Goal: Information Seeking & Learning: Learn about a topic

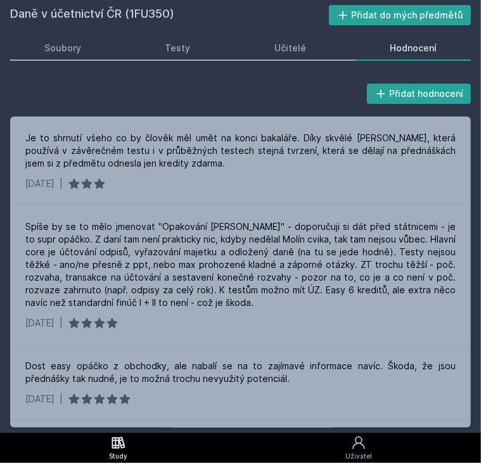
scroll to position [540, 0]
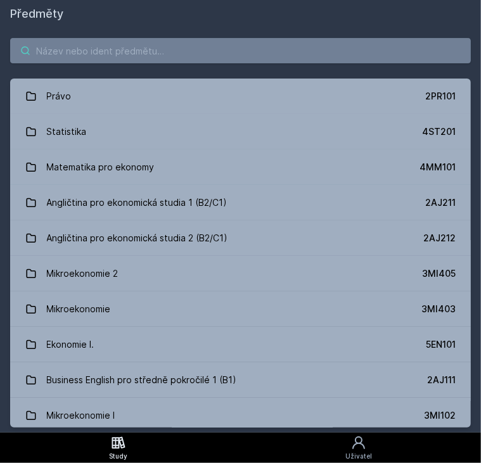
click at [67, 54] on input "search" at bounding box center [240, 50] width 461 height 25
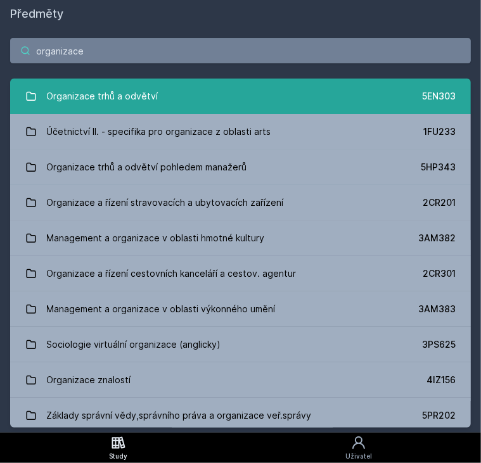
type input "organizace"
click at [80, 93] on div "Organizace trhů a odvětví" at bounding box center [103, 96] width 112 height 25
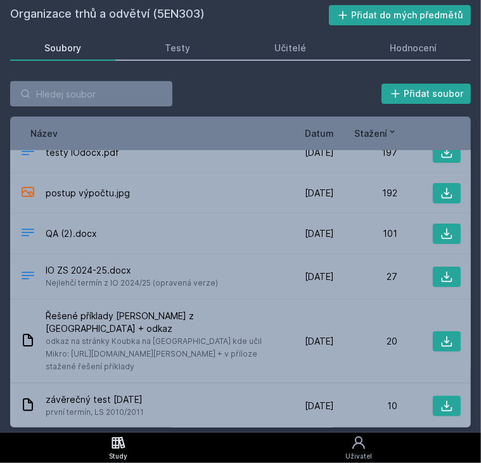
scroll to position [105, 0]
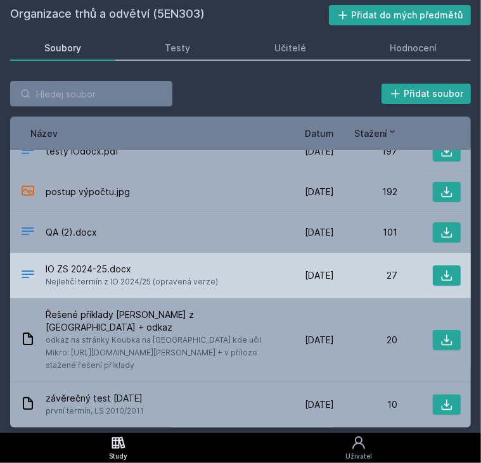
drag, startPoint x: 295, startPoint y: 304, endPoint x: 391, endPoint y: 266, distance: 103.6
click at [391, 266] on div "Vozárová- Příklady Řešené -skoro vše.pdf [DATE] [DATE] 278 Teorie vypsaná ze sl…" at bounding box center [240, 289] width 461 height 278
click at [398, 269] on div at bounding box center [429, 276] width 63 height 20
click at [441, 271] on icon at bounding box center [447, 275] width 13 height 13
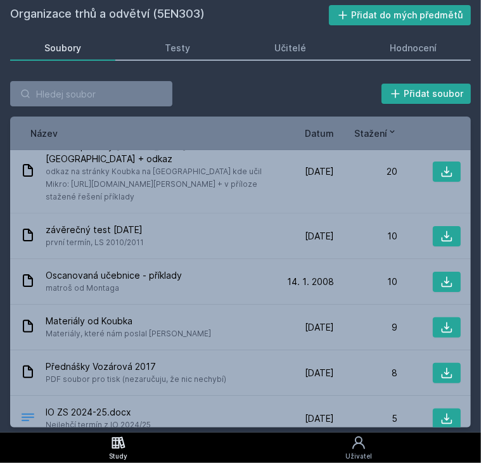
scroll to position [0, 0]
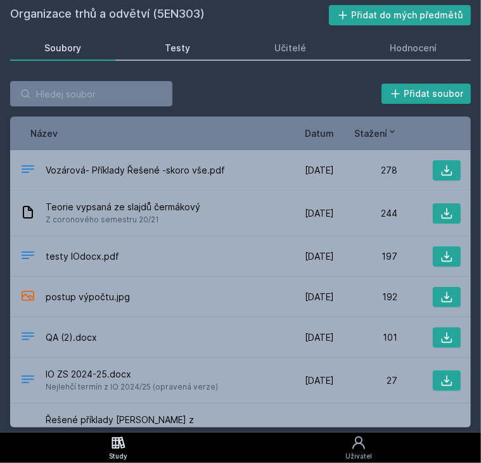
click at [172, 45] on div "Testy" at bounding box center [177, 48] width 25 height 13
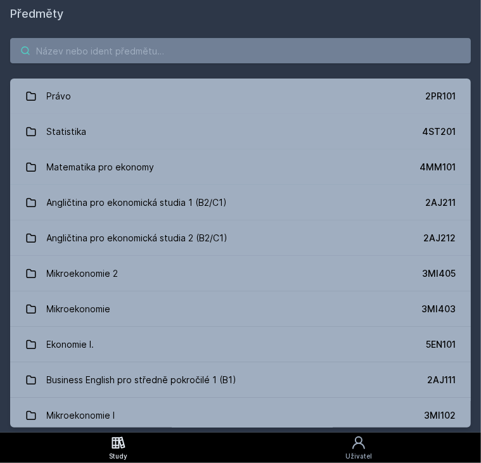
click at [42, 53] on input "search" at bounding box center [240, 50] width 461 height 25
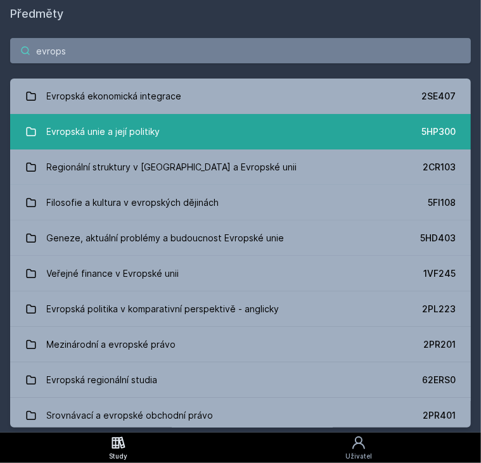
type input "evrops"
click at [108, 118] on link "Evropská unie a její politiky 5HP300" at bounding box center [240, 132] width 461 height 36
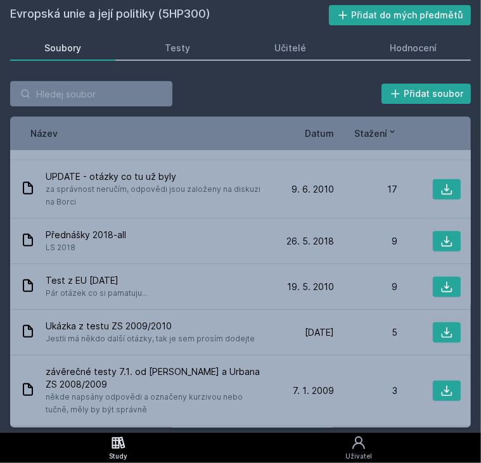
scroll to position [334, 0]
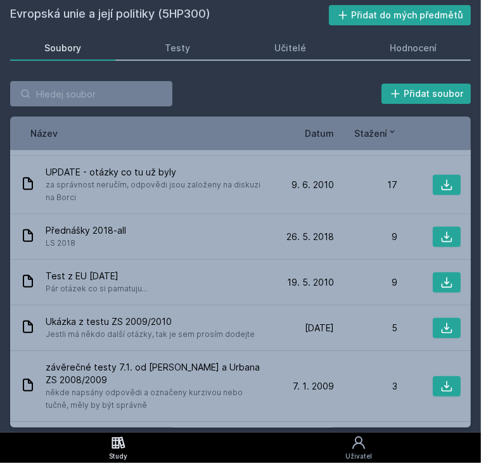
click at [314, 134] on span "Datum" at bounding box center [319, 133] width 29 height 13
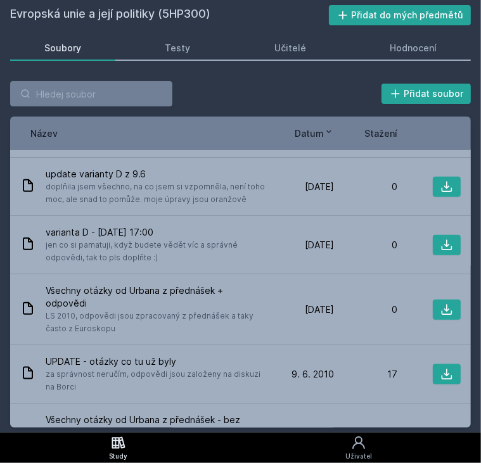
scroll to position [0, 0]
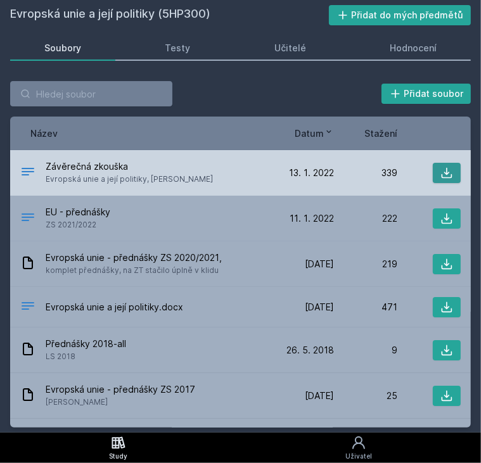
click at [437, 179] on button at bounding box center [447, 173] width 28 height 20
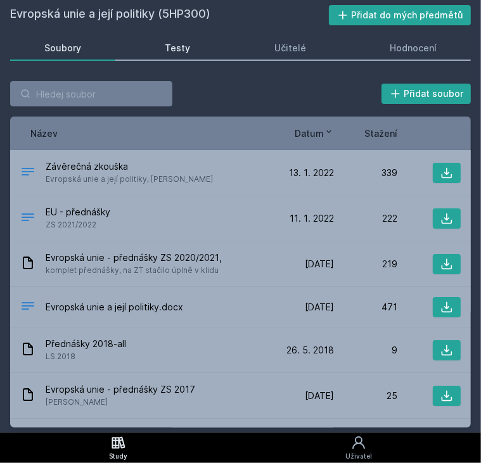
click at [136, 44] on link "Testy" at bounding box center [178, 48] width 94 height 25
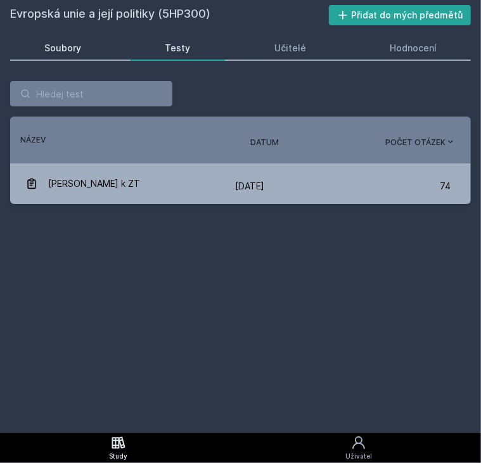
click at [59, 44] on div "Soubory" at bounding box center [62, 48] width 37 height 13
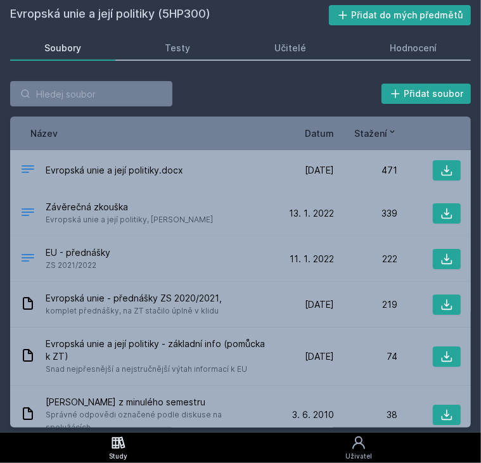
click at [416, 117] on div "Název Datum Stažení" at bounding box center [240, 134] width 461 height 34
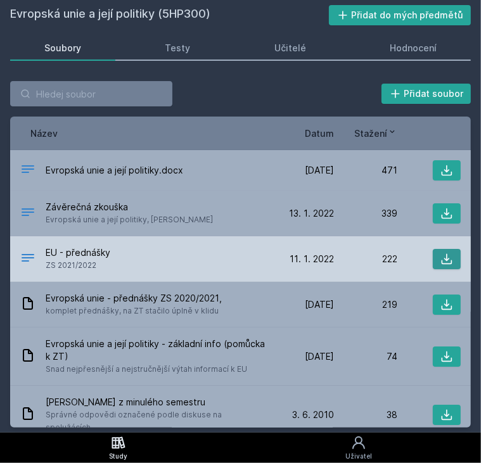
click at [441, 258] on icon at bounding box center [447, 259] width 13 height 13
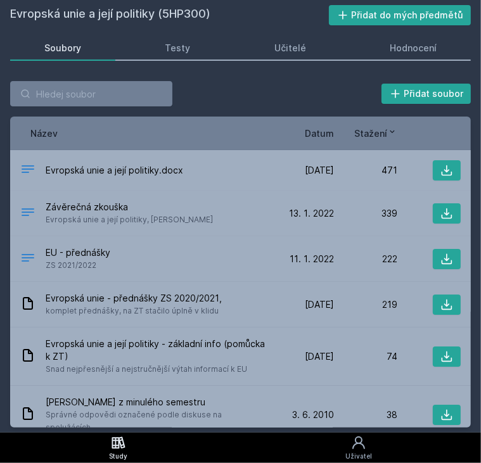
click at [116, 67] on div "Evropská unie a její politiky (5HP300) Přidat do mých předmětů [GEOGRAPHIC_DATA…" at bounding box center [240, 216] width 461 height 423
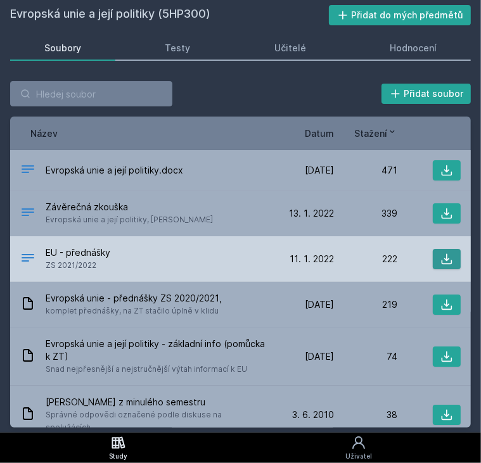
click at [444, 264] on icon at bounding box center [447, 259] width 13 height 13
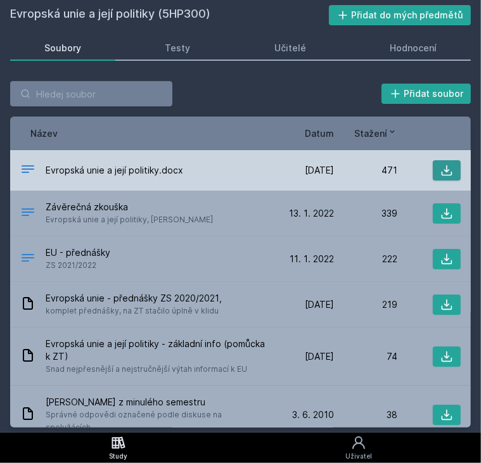
click at [442, 170] on icon at bounding box center [447, 170] width 11 height 11
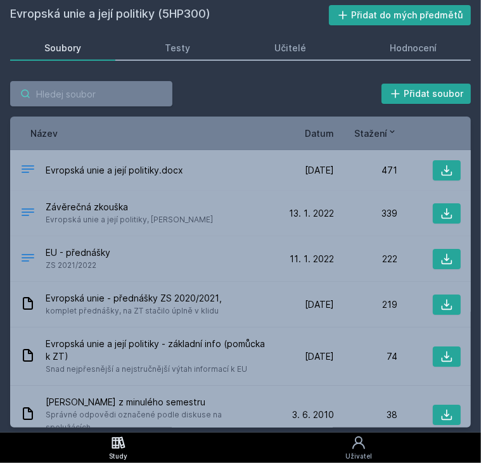
click at [54, 93] on input "search" at bounding box center [91, 93] width 162 height 25
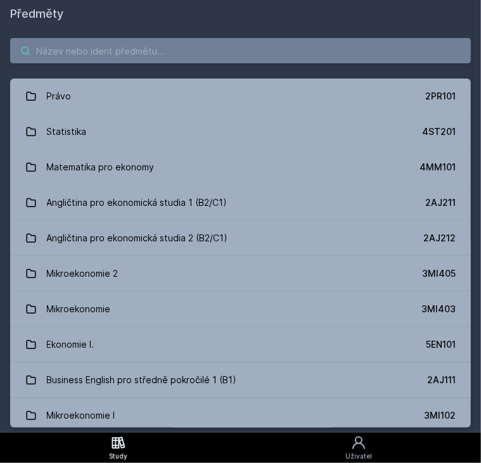
click at [110, 48] on input "search" at bounding box center [240, 50] width 461 height 25
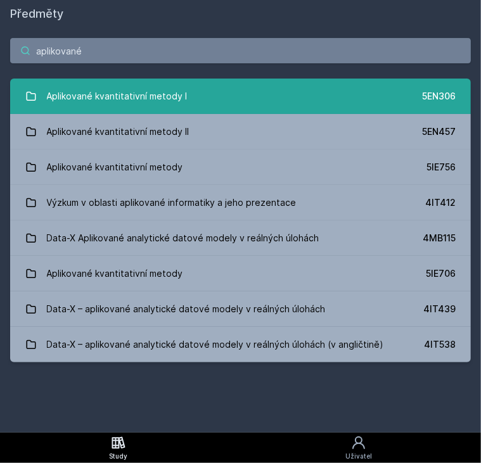
type input "aplikované"
click at [166, 101] on div "Aplikované kvantitativní metody I" at bounding box center [117, 96] width 141 height 25
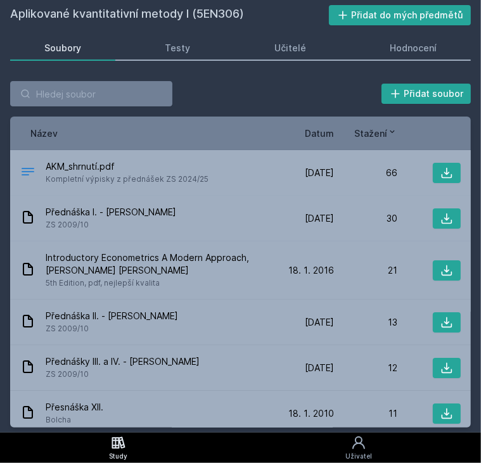
click at [214, 74] on div "Aplikované kvantitativní metody I (5EN306) Přidat do mých předmětů [GEOGRAPHIC_…" at bounding box center [240, 216] width 461 height 423
click at [311, 135] on span "Datum" at bounding box center [319, 133] width 29 height 13
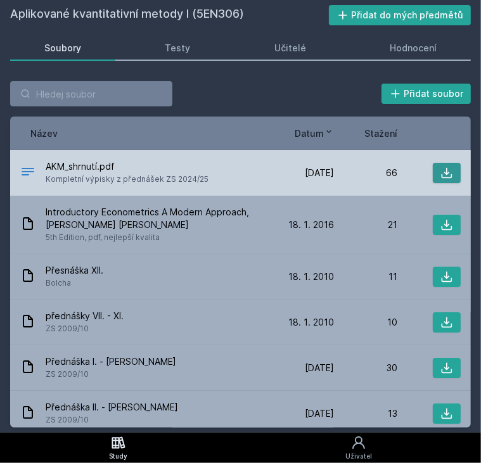
click at [441, 176] on icon at bounding box center [447, 173] width 13 height 13
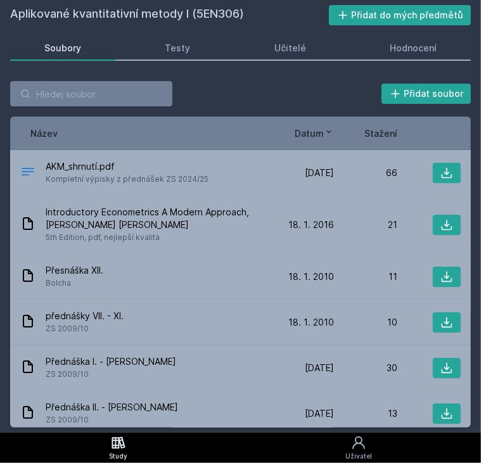
click at [102, 71] on div "Aplikované kvantitativní metody I (5EN306) Přidat do mých předmětů [GEOGRAPHIC_…" at bounding box center [240, 216] width 461 height 423
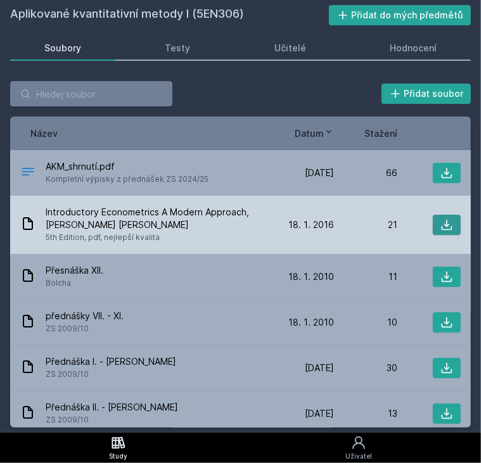
click at [442, 221] on icon at bounding box center [447, 225] width 11 height 11
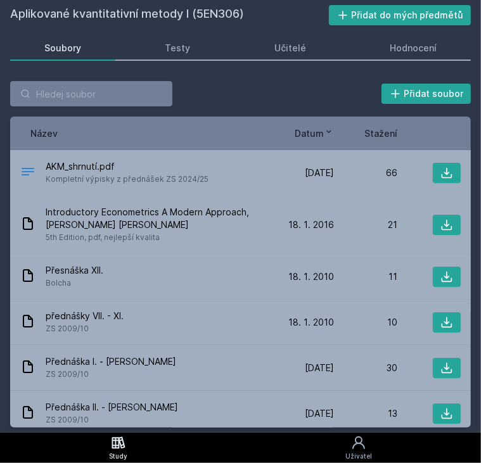
click at [109, 63] on div "Aplikované kvantitativní metody I (5EN306) Přidat do mých předmětů [GEOGRAPHIC_…" at bounding box center [240, 216] width 461 height 423
click at [175, 50] on div "Testy" at bounding box center [177, 48] width 25 height 13
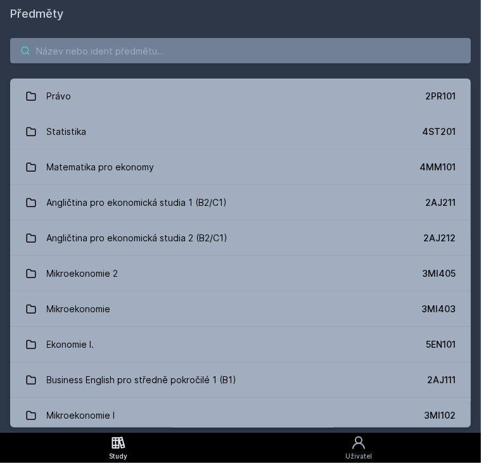
click at [58, 45] on input "search" at bounding box center [240, 50] width 461 height 25
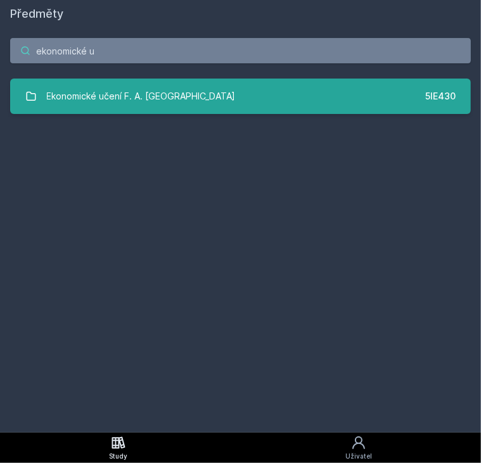
type input "ekonomické u"
click at [112, 96] on div "Ekonomické učení F. A. [GEOGRAPHIC_DATA]" at bounding box center [141, 96] width 189 height 25
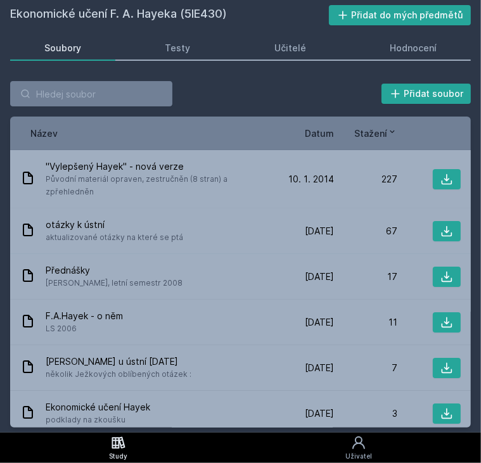
click at [197, 106] on div "Přidat soubor Řazení: Název Datum Stažení Název Datum Stažení "Vylepšený Hayek"…" at bounding box center [240, 254] width 461 height 347
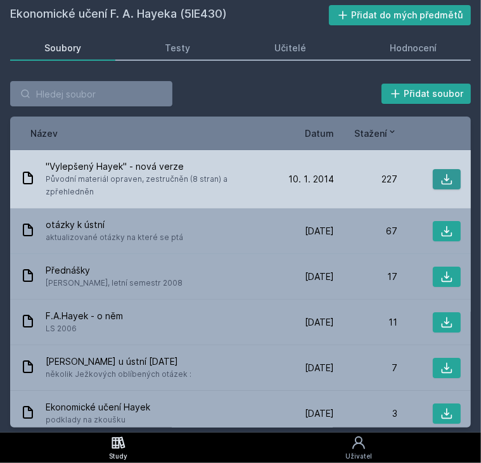
click at [444, 176] on icon at bounding box center [447, 179] width 13 height 13
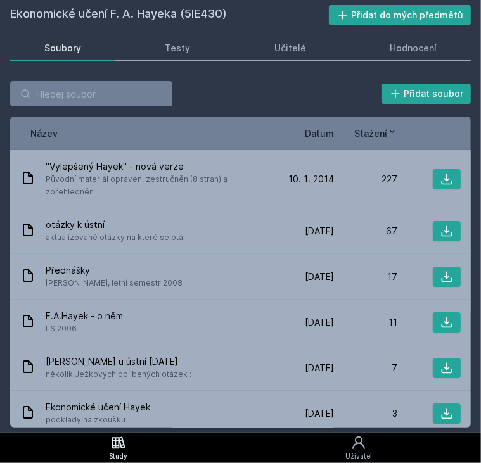
click at [95, 35] on div "Ekonomické učení F. A. Hayeka (5IE430) Přidat do mých předmětů [GEOGRAPHIC_DATA…" at bounding box center [240, 216] width 461 height 423
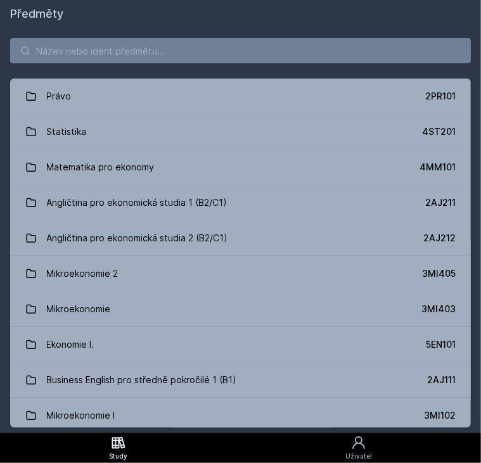
click at [199, 13] on h1 "Předměty" at bounding box center [240, 14] width 461 height 18
click at [50, 46] on input "search" at bounding box center [240, 50] width 461 height 25
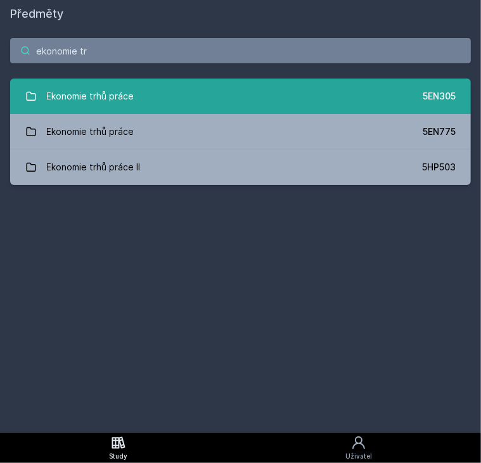
type input "ekonomie tr"
click at [129, 98] on div "Ekonomie trhů práce" at bounding box center [90, 96] width 87 height 25
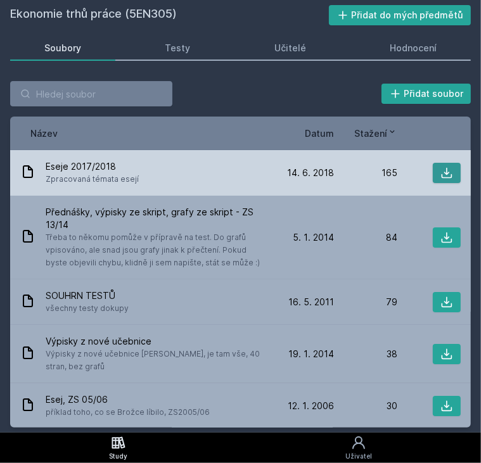
click at [444, 172] on icon at bounding box center [447, 173] width 13 height 13
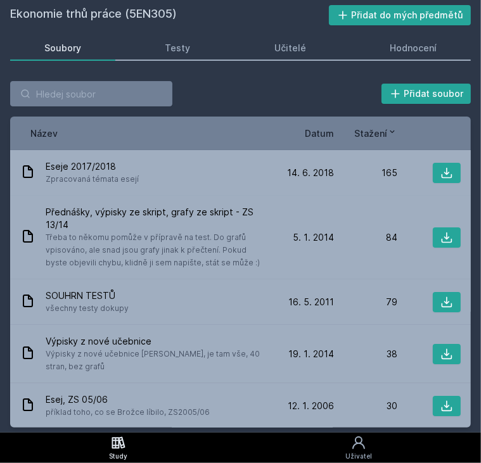
click at [123, 70] on div "Ekonomie trhů práce (5EN305) Přidat do mých předmětů [GEOGRAPHIC_DATA] Testy Uč…" at bounding box center [240, 216] width 461 height 423
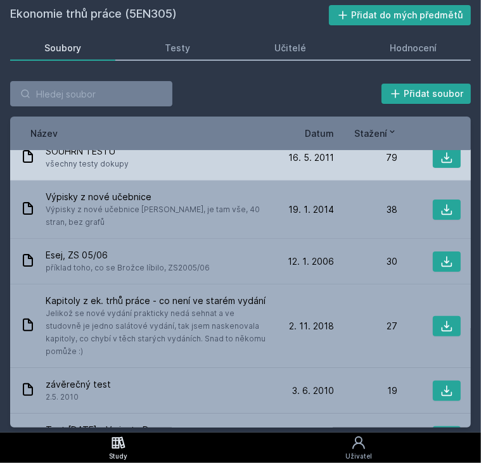
scroll to position [145, 0]
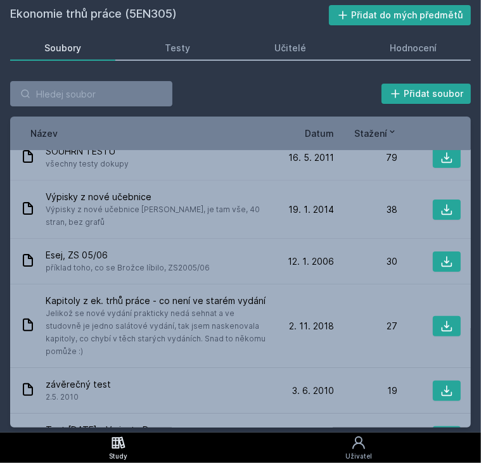
click at [312, 139] on span "Datum" at bounding box center [319, 133] width 29 height 13
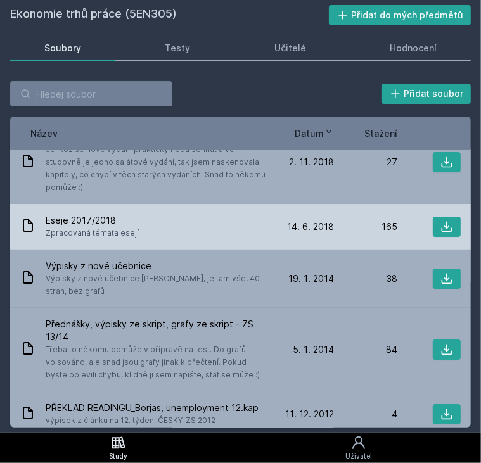
scroll to position [0, 0]
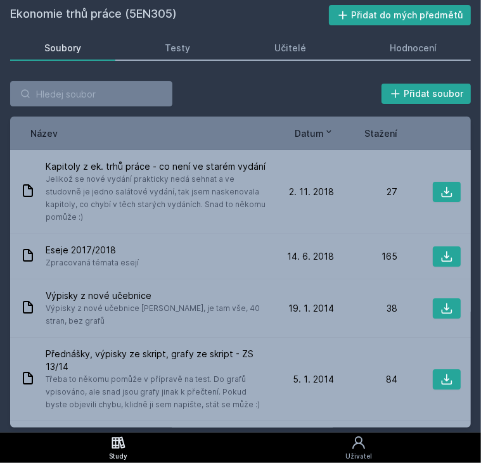
click at [254, 10] on h2 "Ekonomie trhů práce (5EN305)" at bounding box center [169, 15] width 319 height 20
click at [395, 48] on div "Hodnocení" at bounding box center [413, 48] width 47 height 13
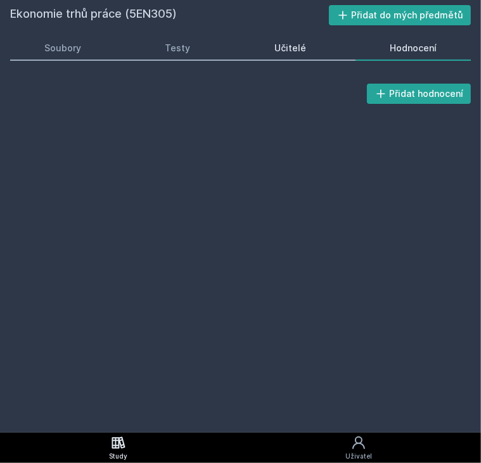
click at [285, 42] on div "Učitelé" at bounding box center [291, 48] width 32 height 13
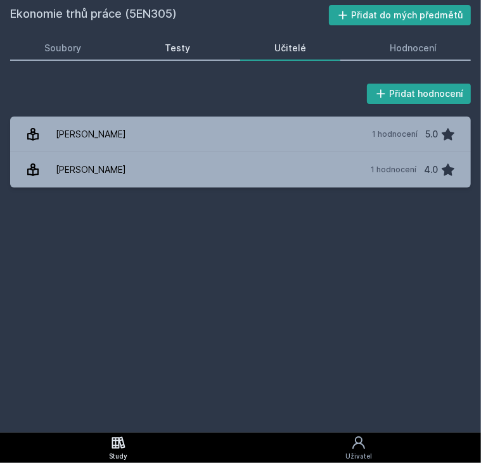
click at [200, 53] on link "Testy" at bounding box center [178, 48] width 94 height 25
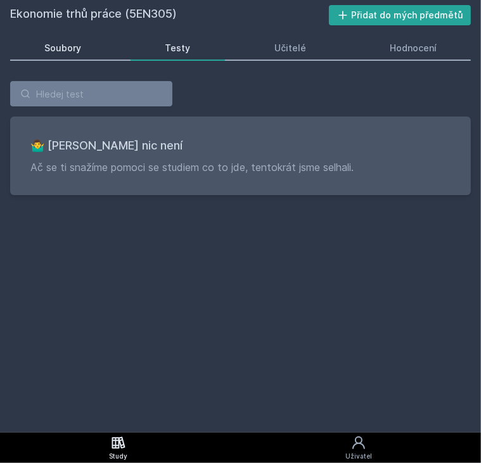
click at [66, 51] on div "Soubory" at bounding box center [62, 48] width 37 height 13
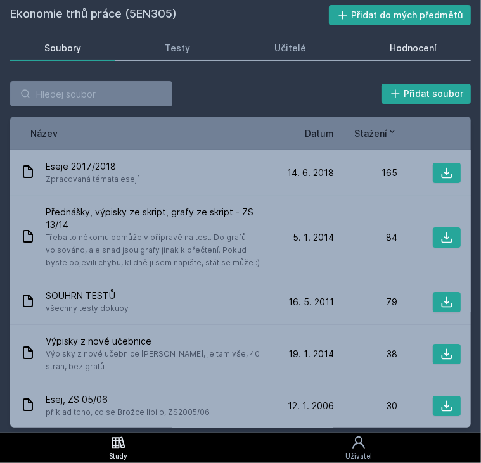
click at [405, 45] on div "Hodnocení" at bounding box center [413, 48] width 47 height 13
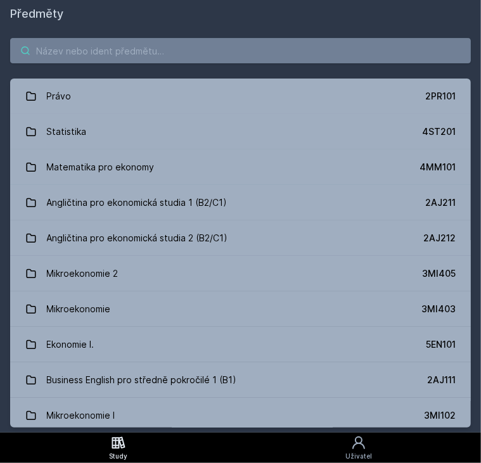
click at [84, 50] on input "search" at bounding box center [240, 50] width 461 height 25
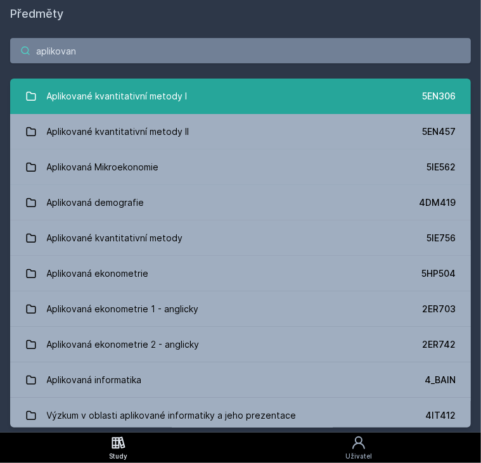
type input "aplikovan"
click at [131, 87] on div "Aplikované kvantitativní metody I" at bounding box center [117, 96] width 141 height 25
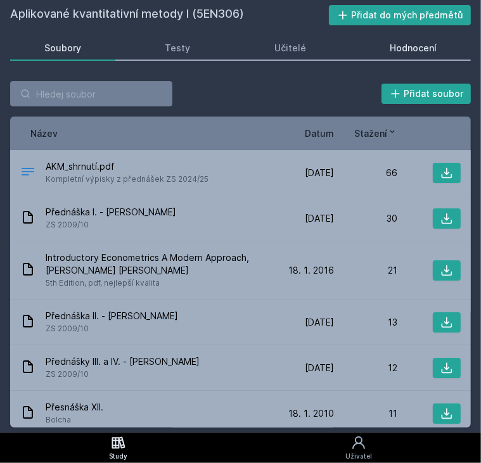
click at [400, 49] on div "Hodnocení" at bounding box center [413, 48] width 47 height 13
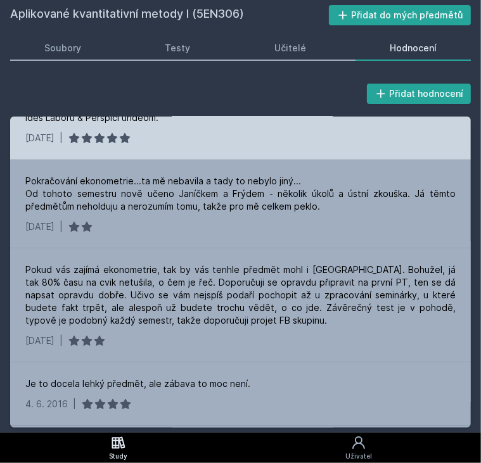
scroll to position [198, 0]
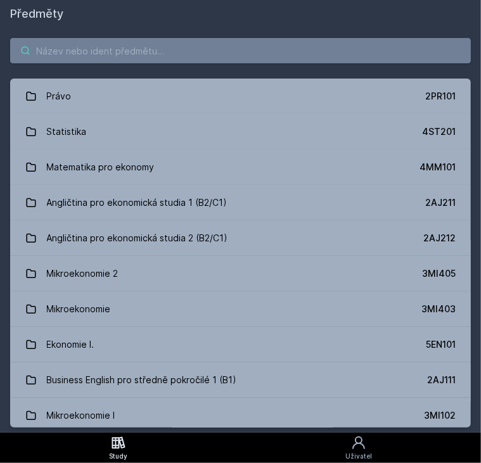
click at [65, 50] on input "search" at bounding box center [240, 50] width 461 height 25
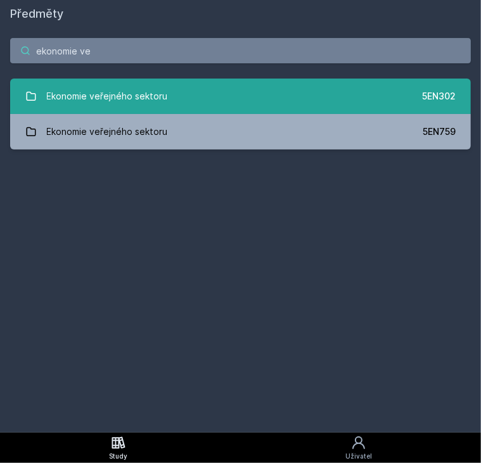
type input "ekonomie ve"
click at [178, 100] on link "Ekonomie veřejného sektoru 5EN302" at bounding box center [240, 97] width 461 height 36
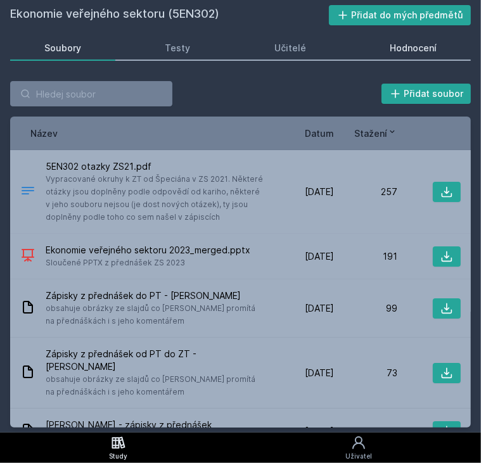
click at [422, 49] on div "Hodnocení" at bounding box center [413, 48] width 47 height 13
